Goal: Transaction & Acquisition: Download file/media

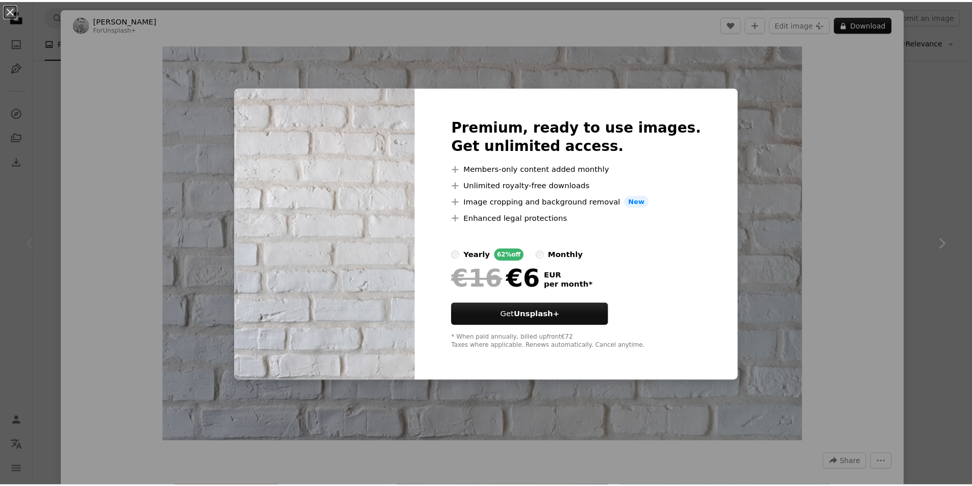
scroll to position [51, 0]
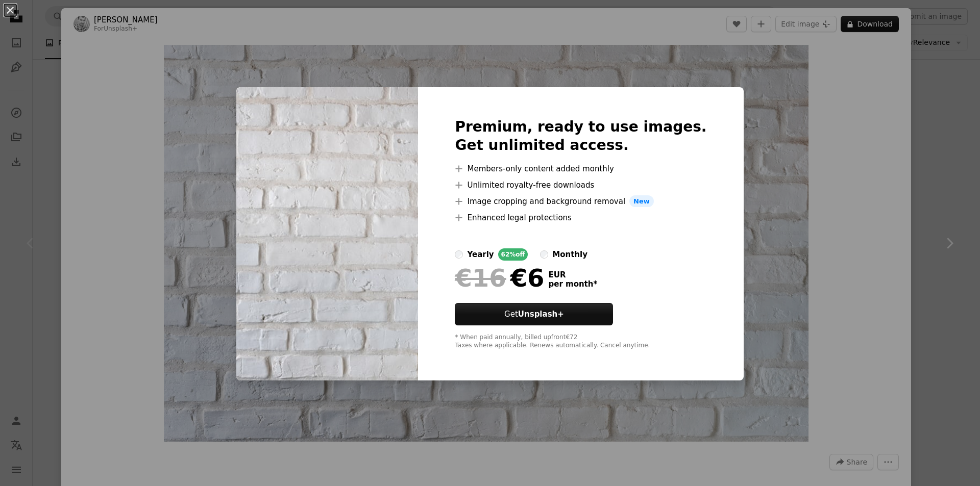
click at [807, 219] on div "An X shape Premium, ready to use images. Get unlimited access. A plus sign Memb…" at bounding box center [490, 243] width 980 height 486
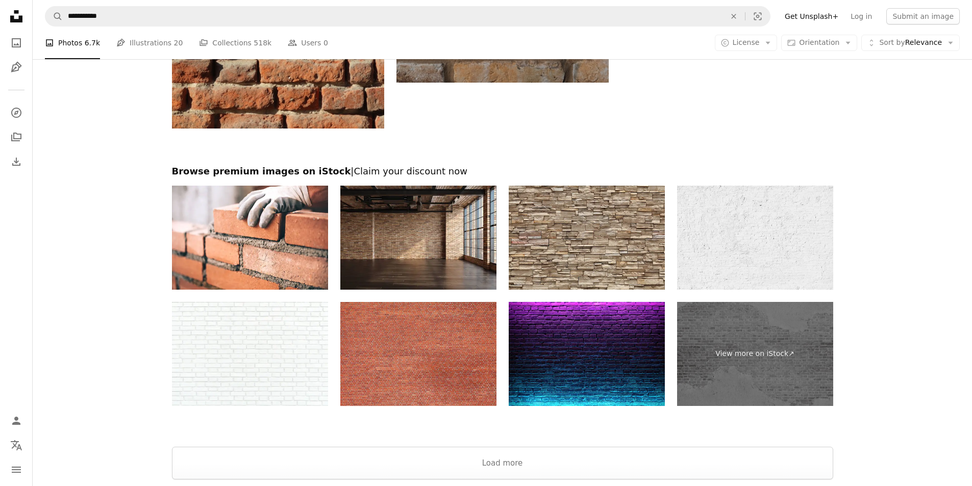
scroll to position [1479, 0]
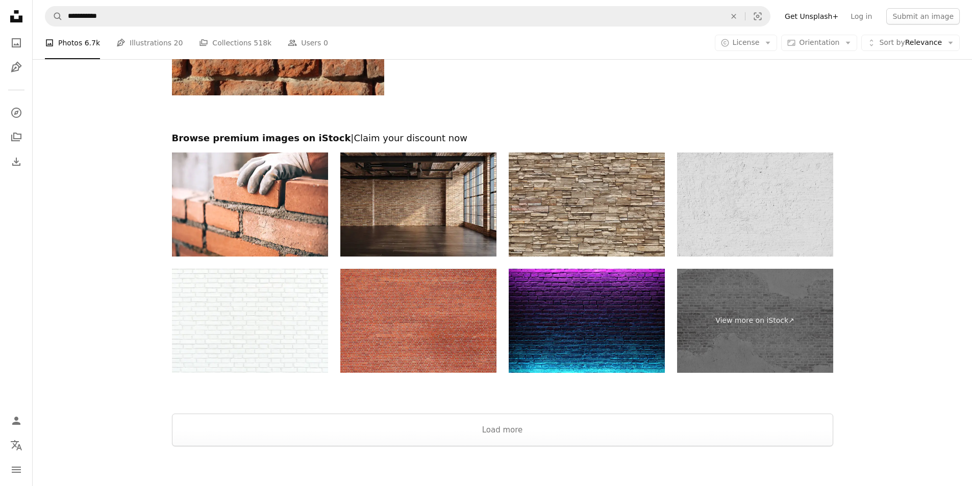
click at [754, 220] on img at bounding box center [755, 205] width 156 height 104
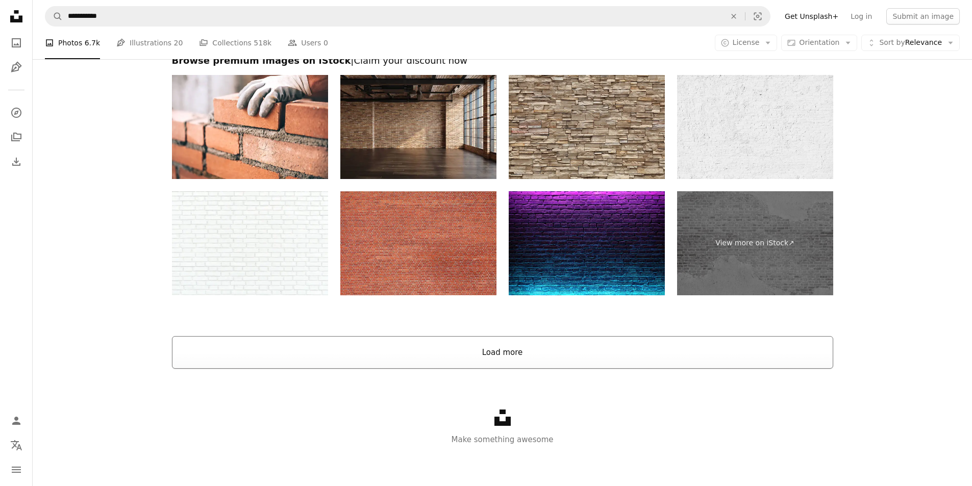
click at [547, 350] on button "Load more" at bounding box center [502, 352] width 661 height 33
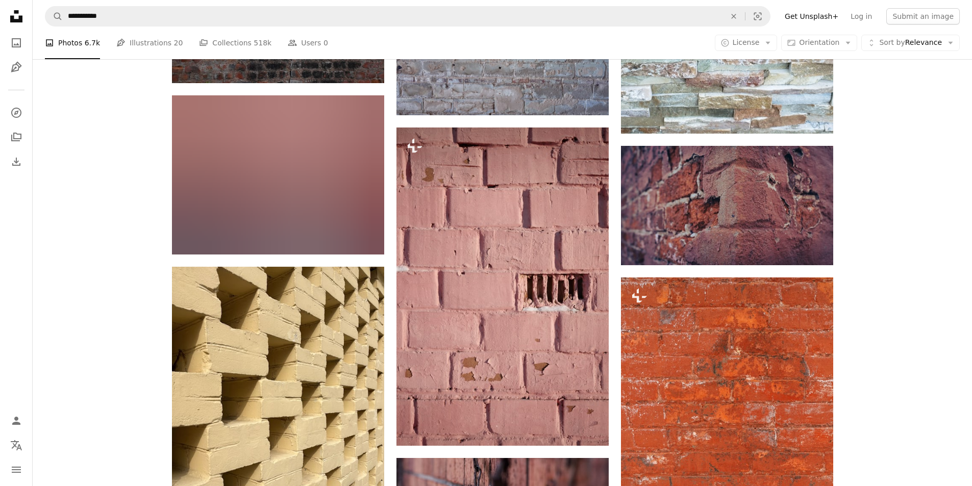
scroll to position [4975, 0]
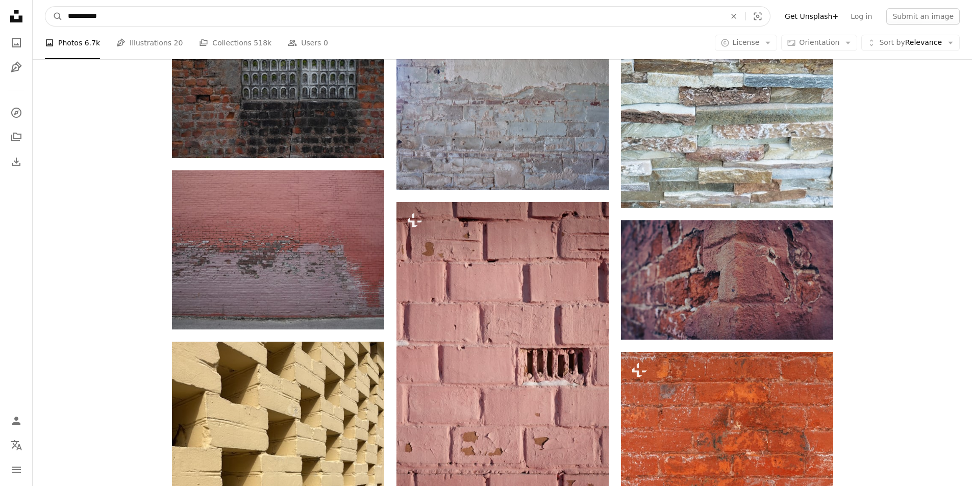
drag, startPoint x: 127, startPoint y: 15, endPoint x: 30, endPoint y: 15, distance: 97.4
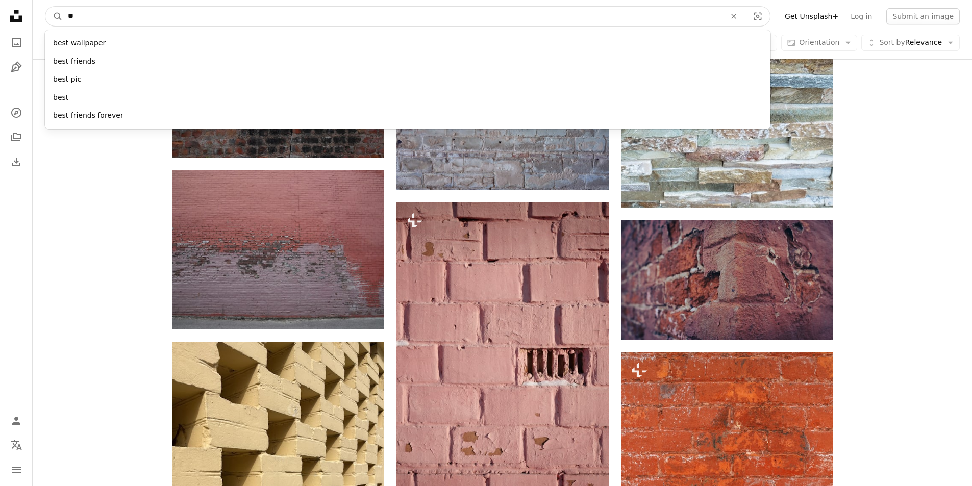
type input "*"
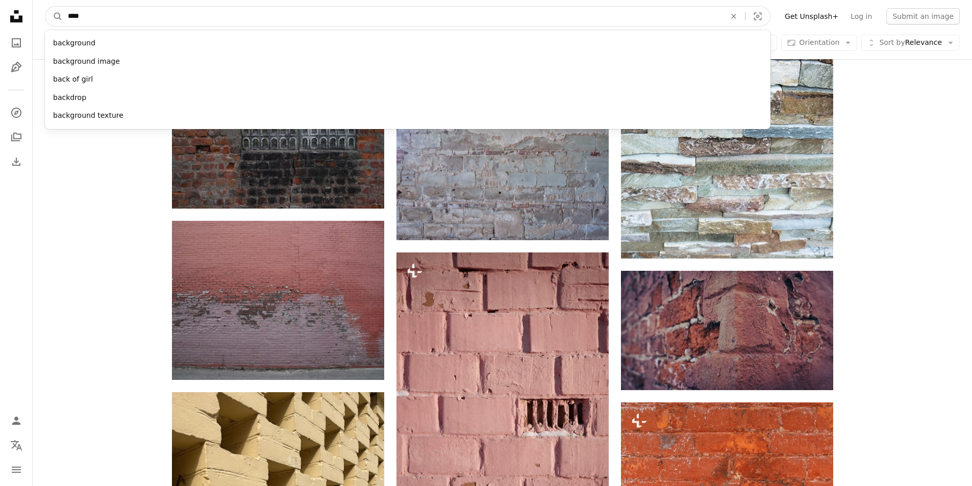
scroll to position [4924, 0]
type input "****"
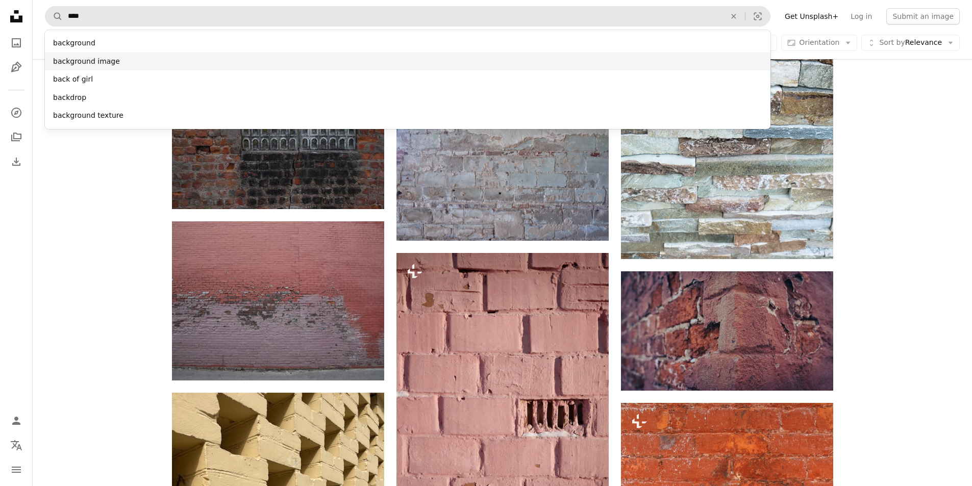
click at [108, 65] on div "background image" at bounding box center [407, 62] width 725 height 18
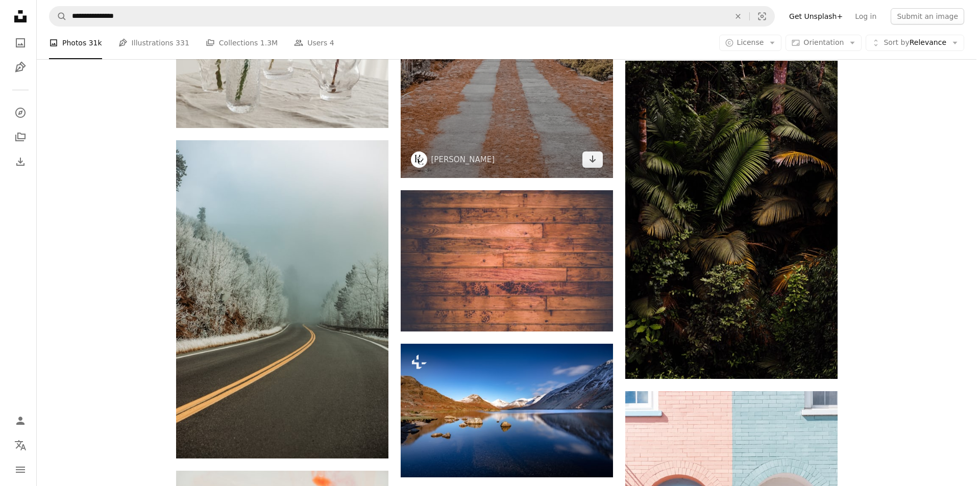
scroll to position [1275, 0]
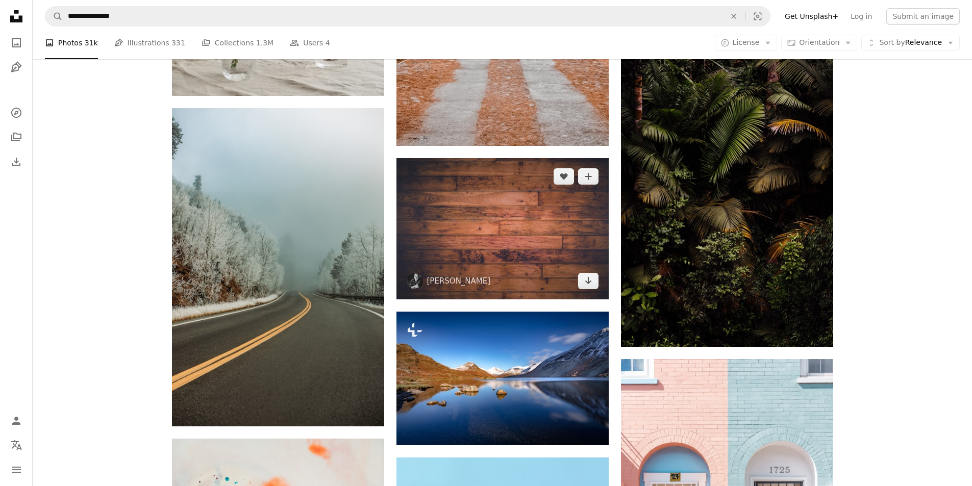
click at [511, 249] on img at bounding box center [502, 228] width 212 height 141
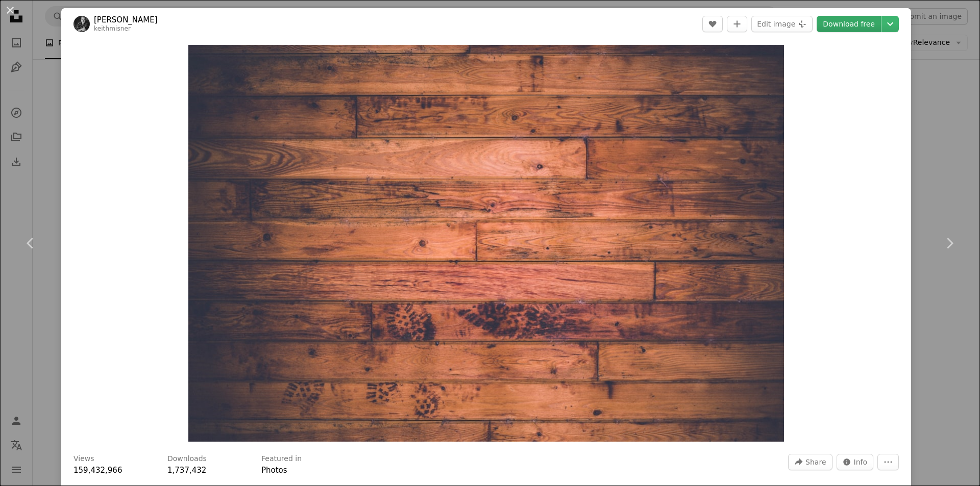
click at [853, 24] on link "Download free" at bounding box center [848, 24] width 64 height 16
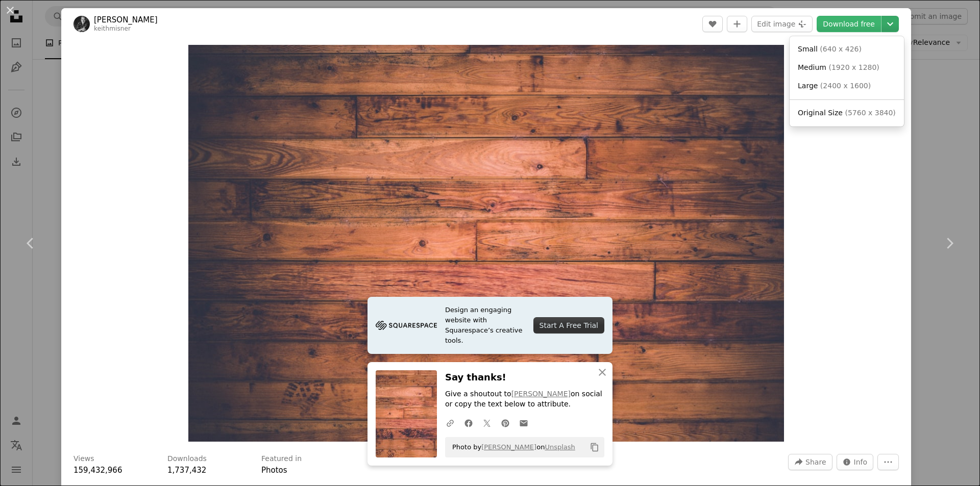
click at [882, 27] on icon "Chevron down" at bounding box center [890, 24] width 16 height 12
click at [825, 111] on span "Original Size" at bounding box center [819, 113] width 45 height 8
